Goal: Check status: Check status

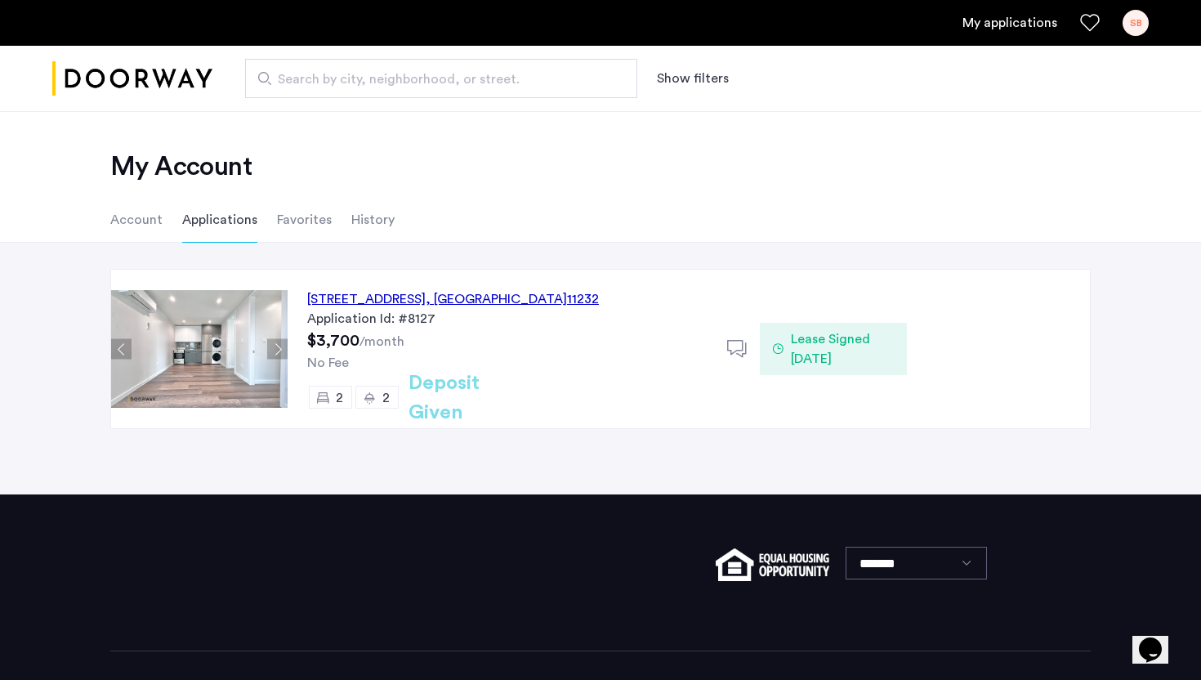
click at [608, 315] on div "Application Id: #8127" at bounding box center [507, 319] width 400 height 20
click at [825, 349] on span "Lease Signed 08/04/2025" at bounding box center [842, 348] width 103 height 39
click at [488, 297] on div "160 20th Street, Unit 2B, Brooklyn , NY 11232" at bounding box center [453, 299] width 292 height 20
